Goal: Task Accomplishment & Management: Use online tool/utility

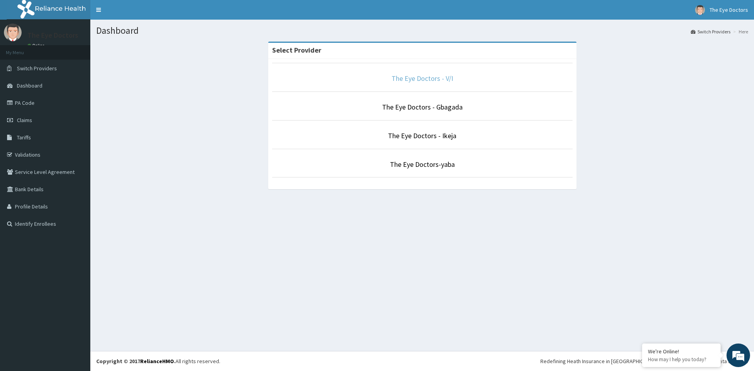
click at [427, 79] on link "The Eye Doctors - V/I" at bounding box center [423, 78] width 62 height 9
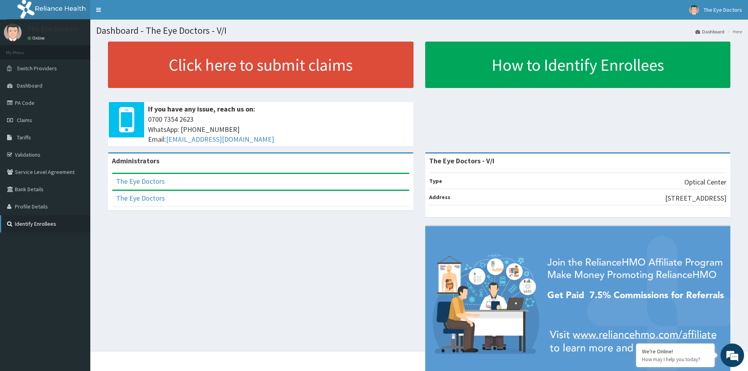
click at [22, 224] on link "Identify Enrollees" at bounding box center [45, 223] width 90 height 17
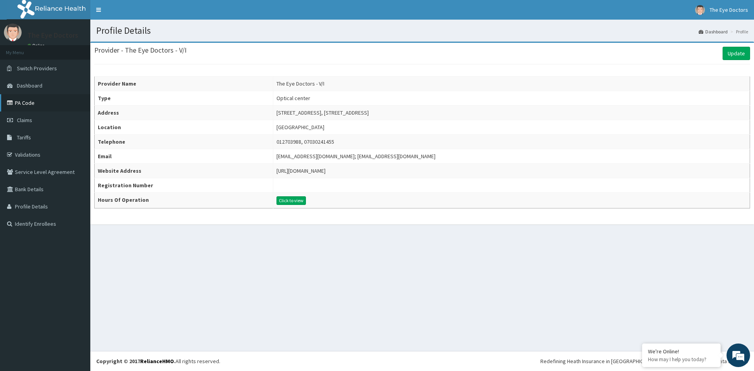
click at [29, 101] on link "PA Code" at bounding box center [45, 102] width 90 height 17
